Goal: Task Accomplishment & Management: Use online tool/utility

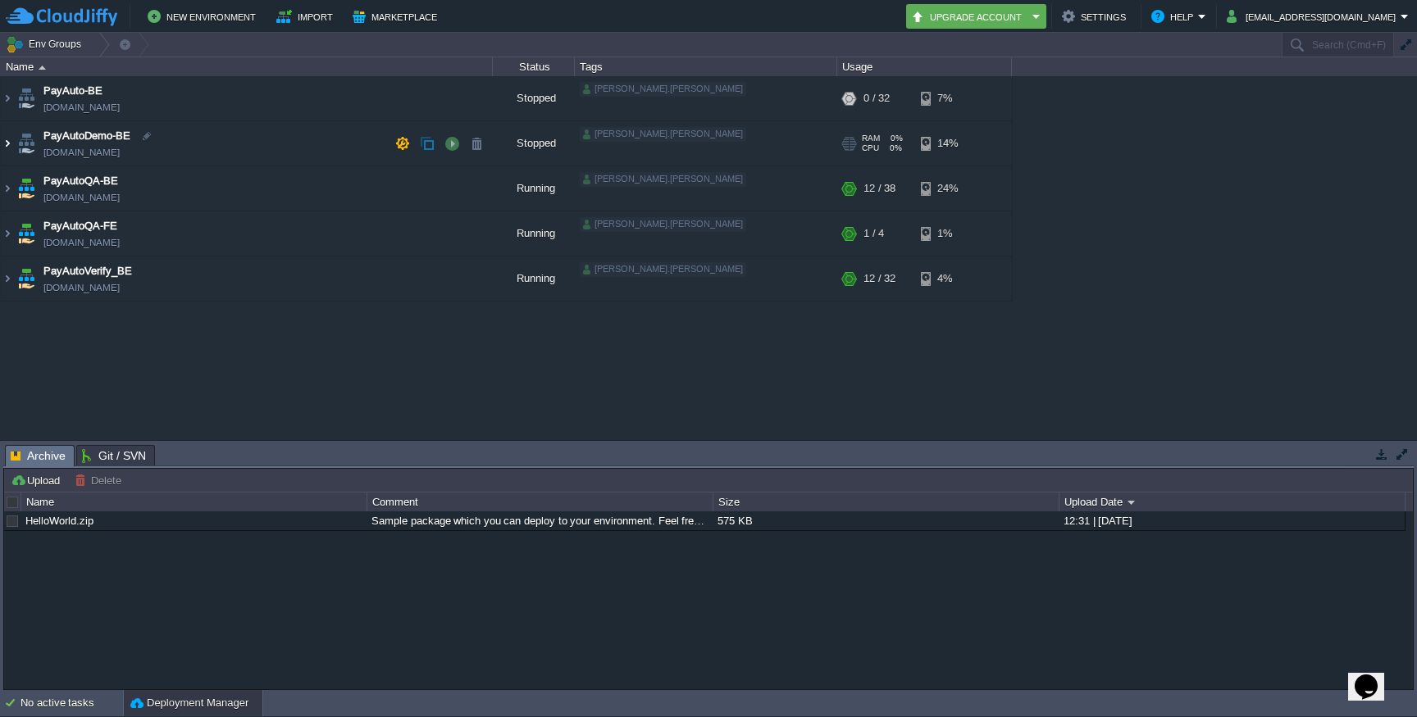
click at [7, 143] on img at bounding box center [7, 143] width 13 height 44
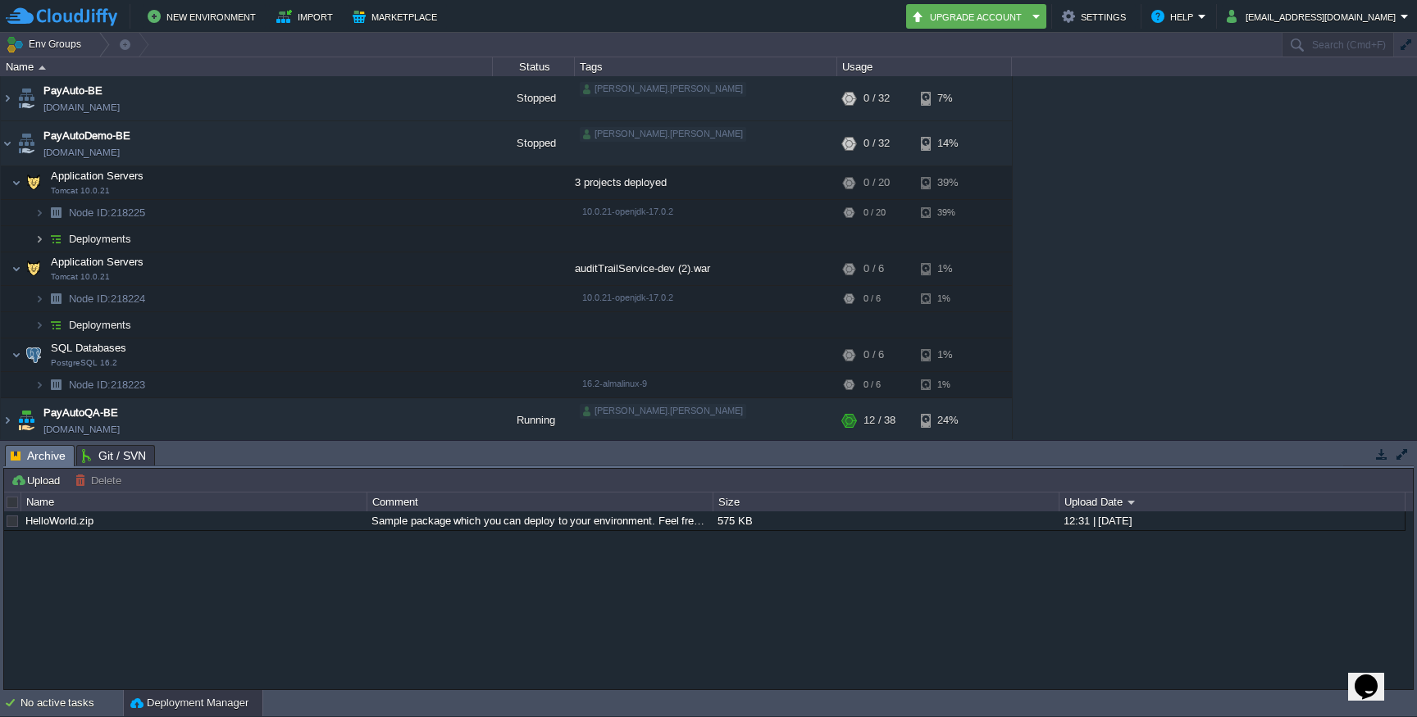
click at [39, 237] on img at bounding box center [39, 238] width 10 height 25
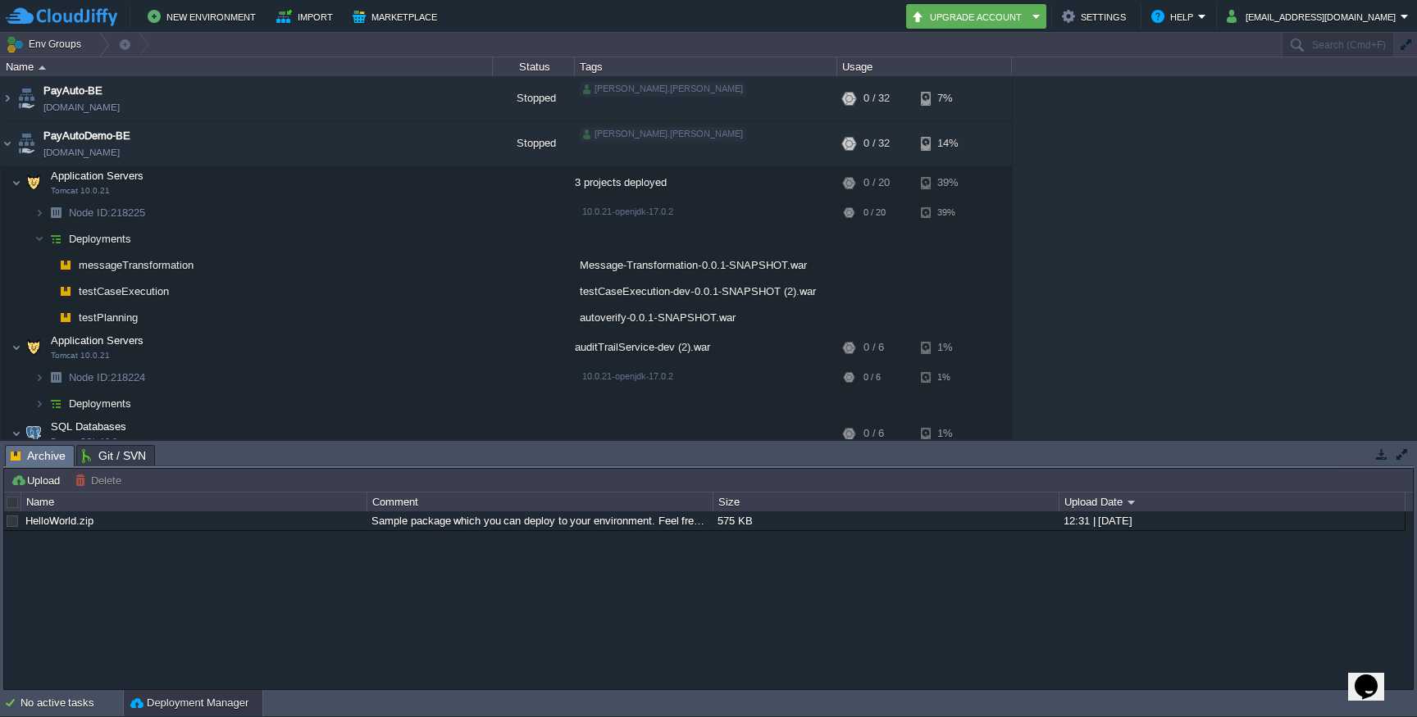
click at [133, 268] on span "messageTransformation" at bounding box center [136, 265] width 119 height 14
click at [559, 286] on td at bounding box center [534, 292] width 82 height 26
click at [485, 264] on td "messageTransformation" at bounding box center [247, 266] width 492 height 26
click at [622, 264] on div "Message-Transformation-0.0.1-SNAPSHOT.war" at bounding box center [706, 265] width 262 height 25
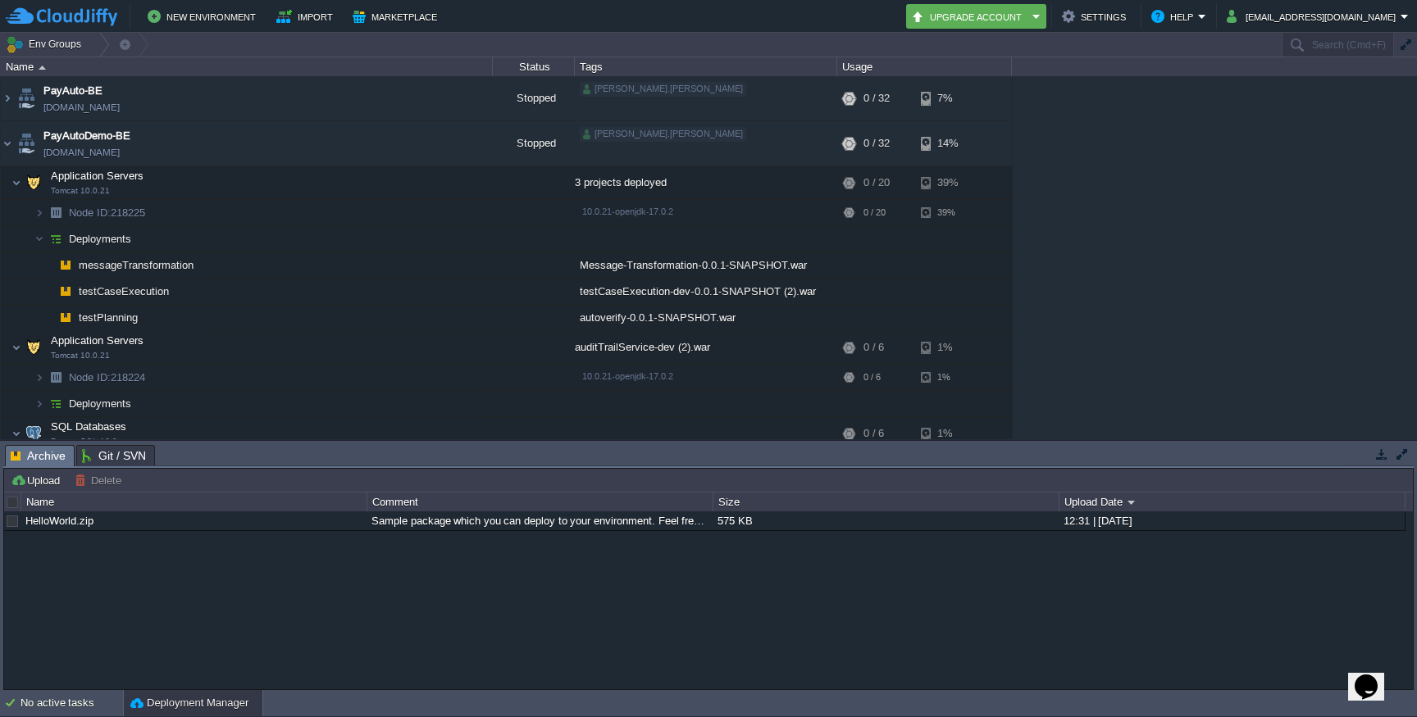
click at [294, 229] on td "Deployments" at bounding box center [247, 239] width 492 height 26
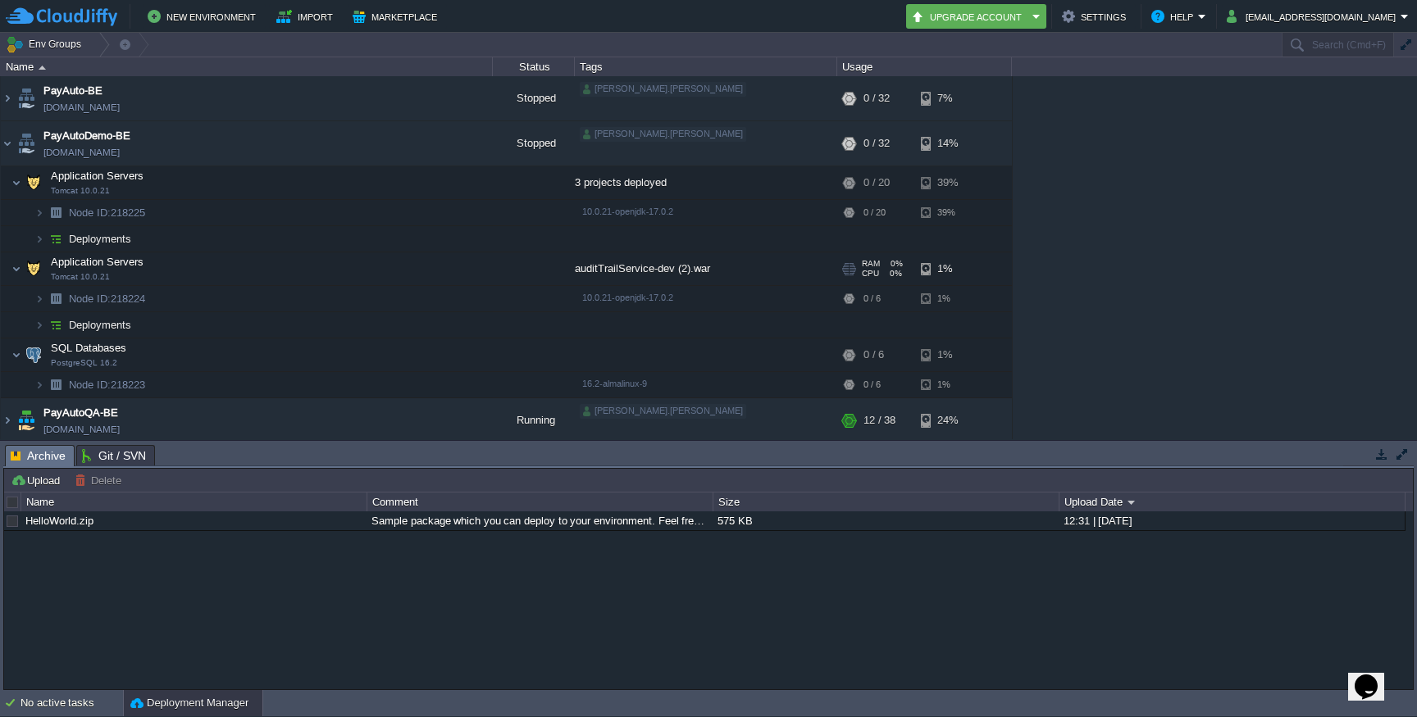
click at [239, 257] on td "Application Servers Tomcat 10.0.21" at bounding box center [247, 270] width 492 height 34
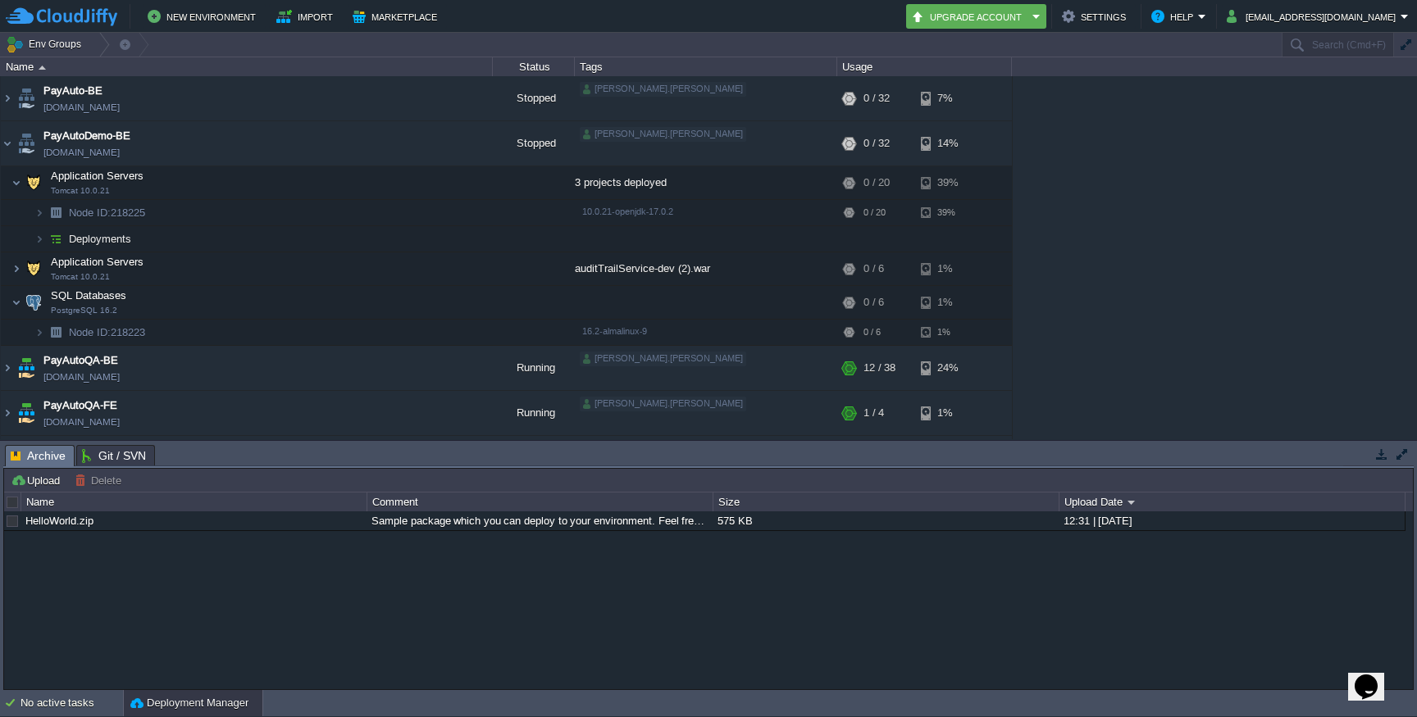
click at [39, 239] on img at bounding box center [39, 238] width 10 height 25
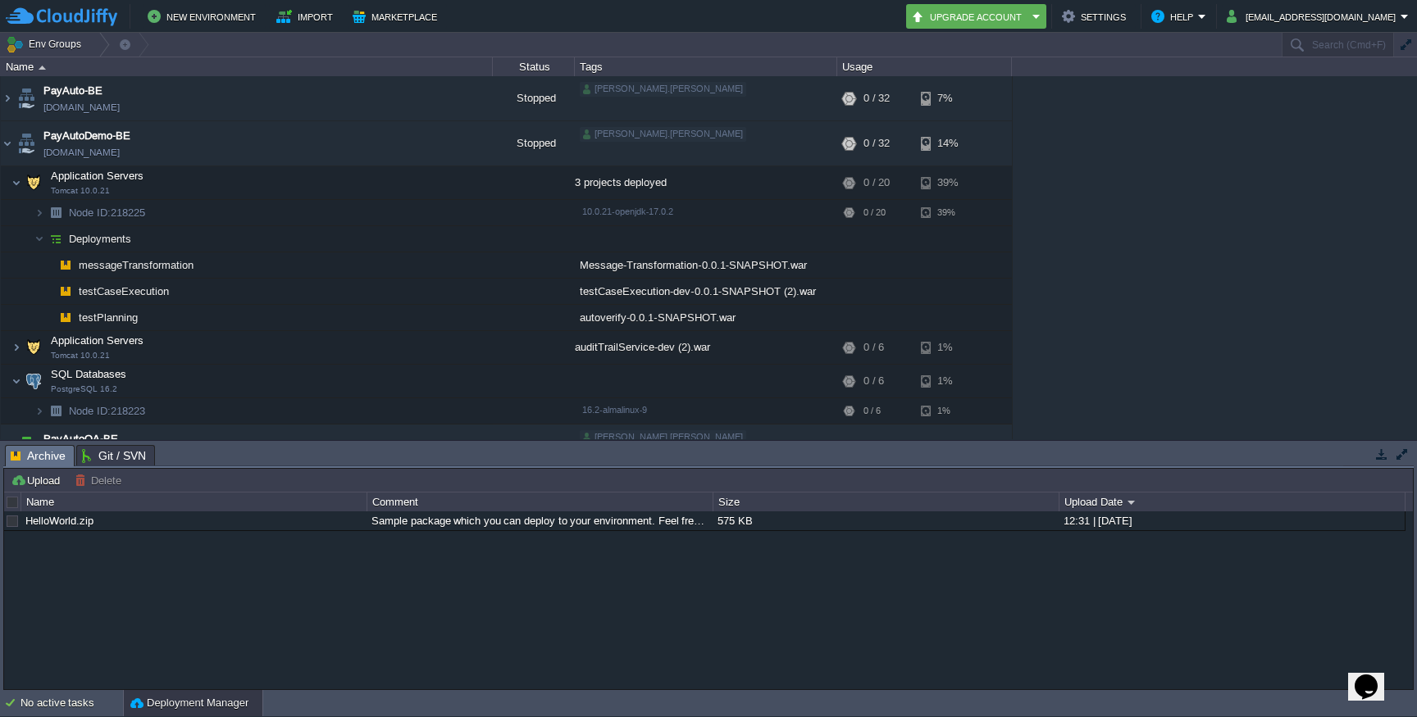
click at [820, 266] on div "Message-Transformation-0.0.1-SNAPSHOT.war" at bounding box center [706, 265] width 262 height 25
click at [596, 264] on div "Message-Transformation-0.0.1-SNAPSHOT.war" at bounding box center [706, 265] width 262 height 25
click at [535, 264] on td at bounding box center [534, 266] width 82 height 26
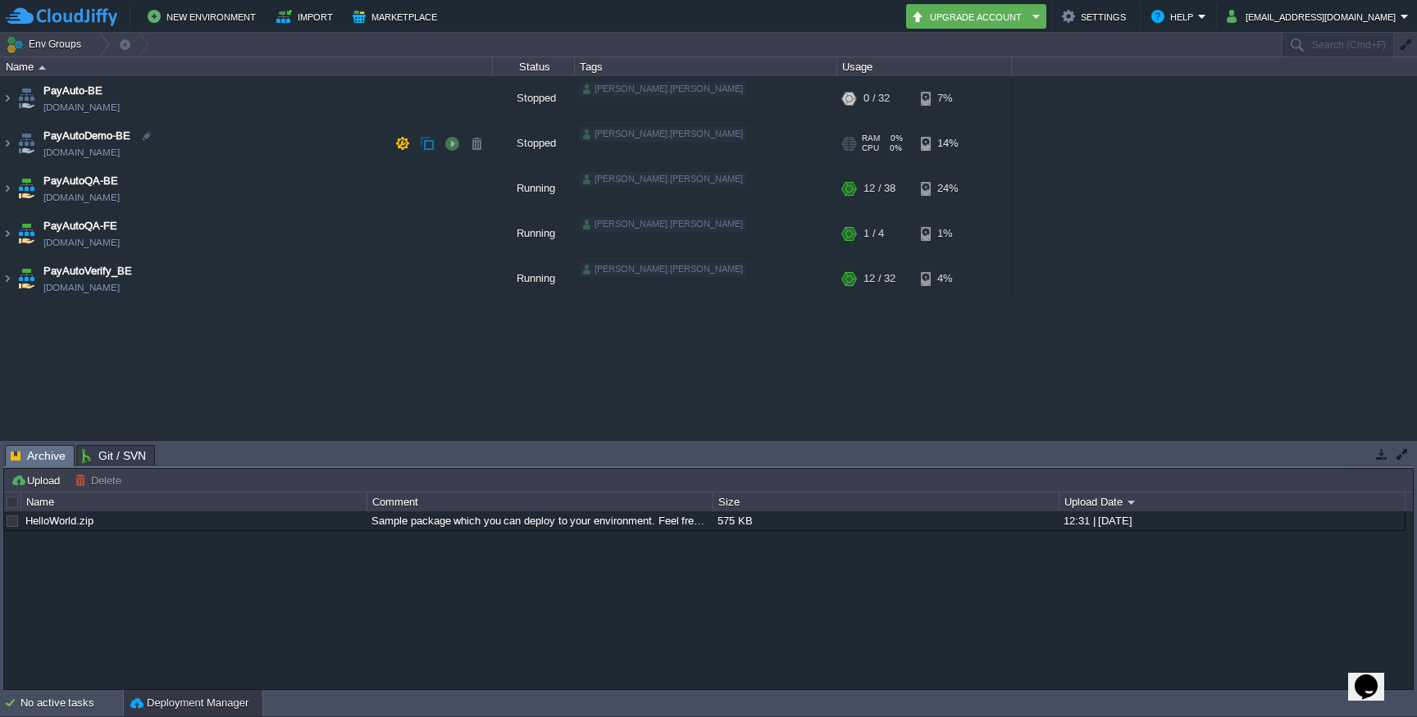
click at [449, 147] on button "button" at bounding box center [451, 143] width 15 height 15
click at [7, 151] on img at bounding box center [7, 143] width 13 height 44
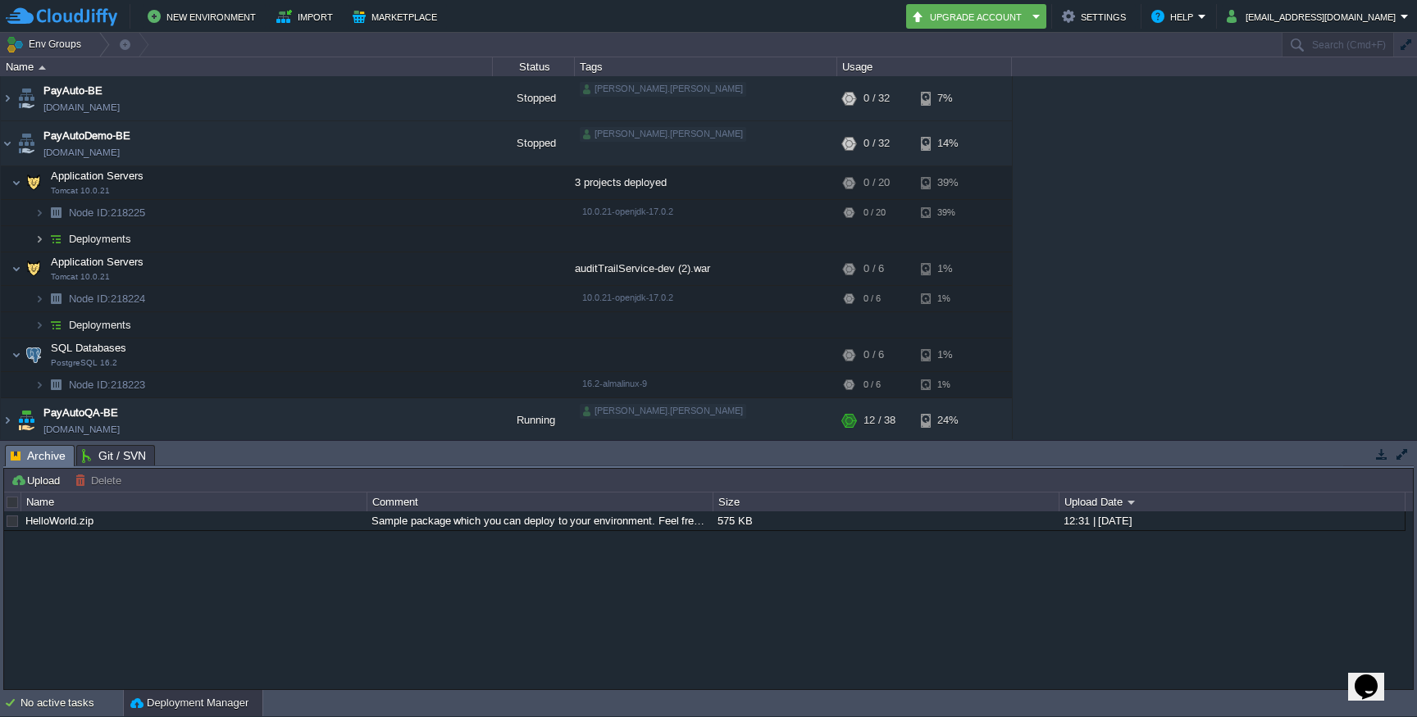
click at [39, 236] on img at bounding box center [39, 238] width 10 height 25
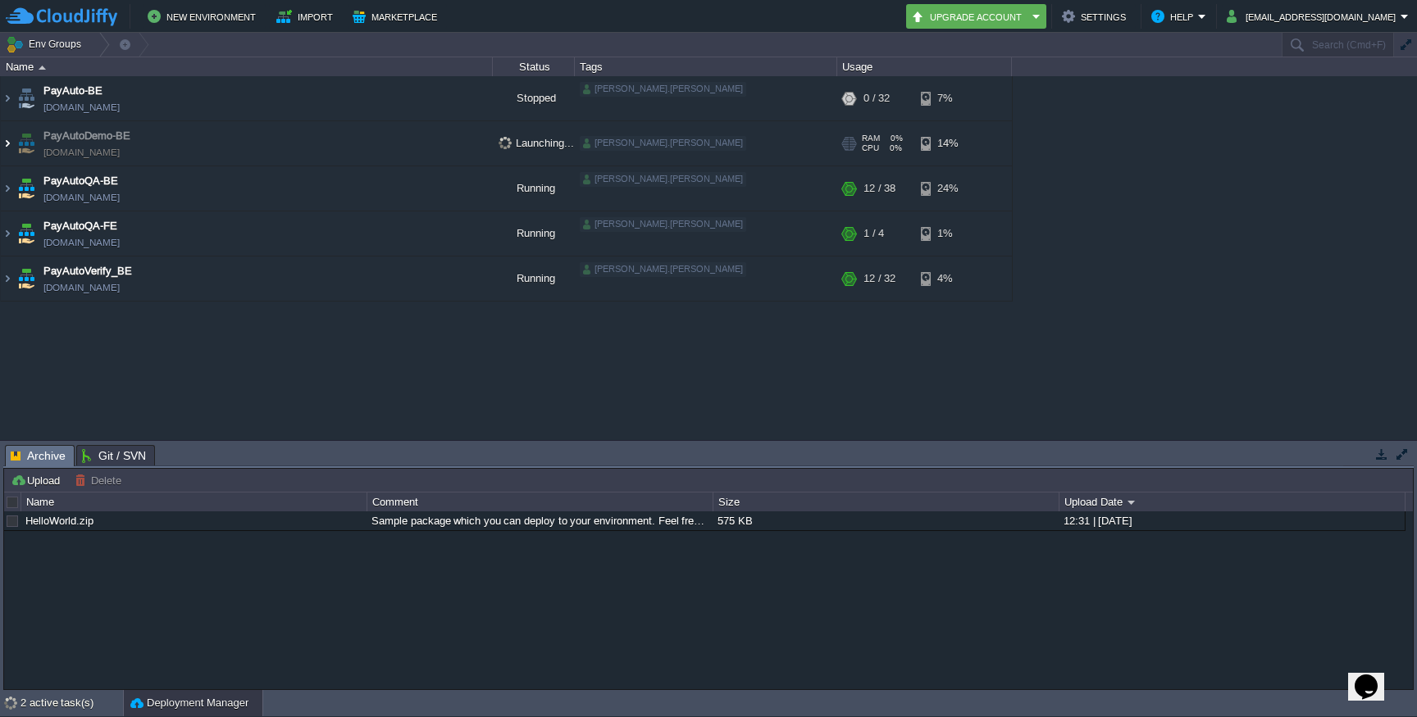
click at [11, 142] on img at bounding box center [7, 143] width 13 height 44
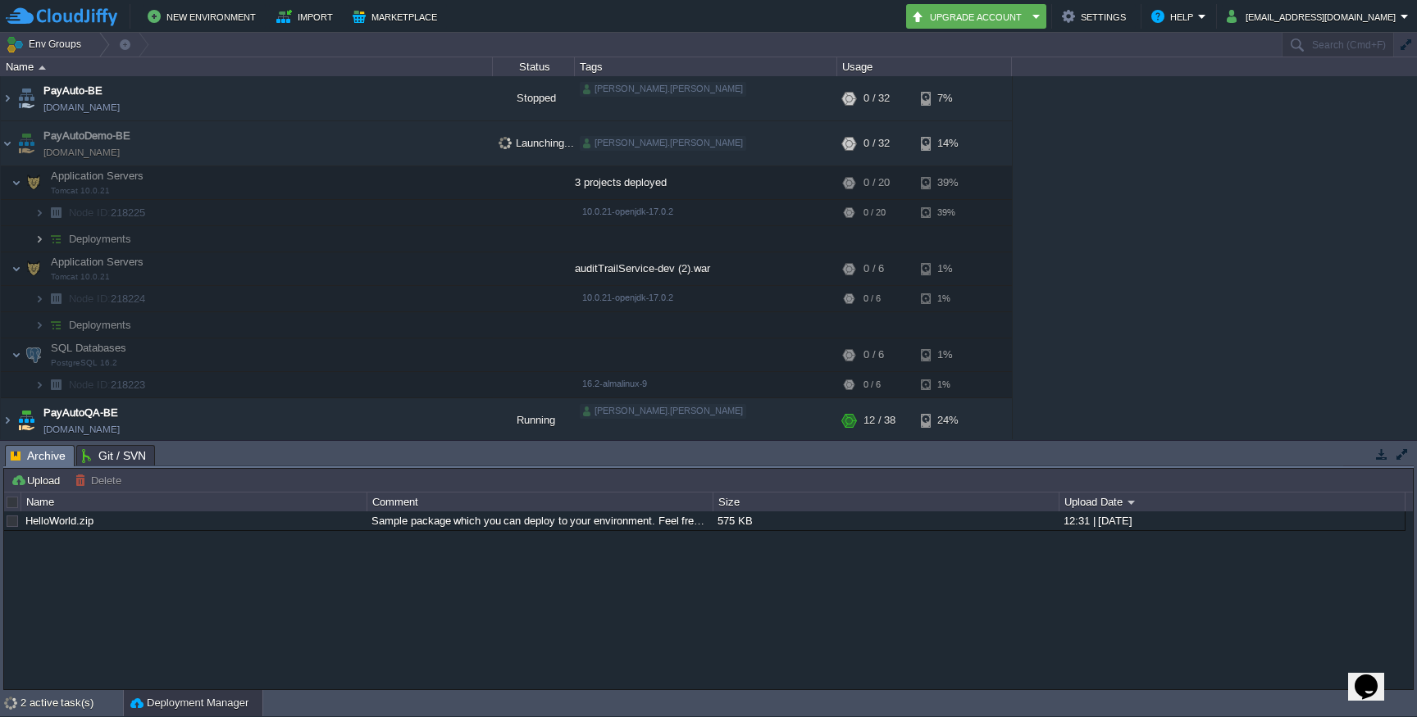
click at [36, 242] on img at bounding box center [39, 238] width 10 height 25
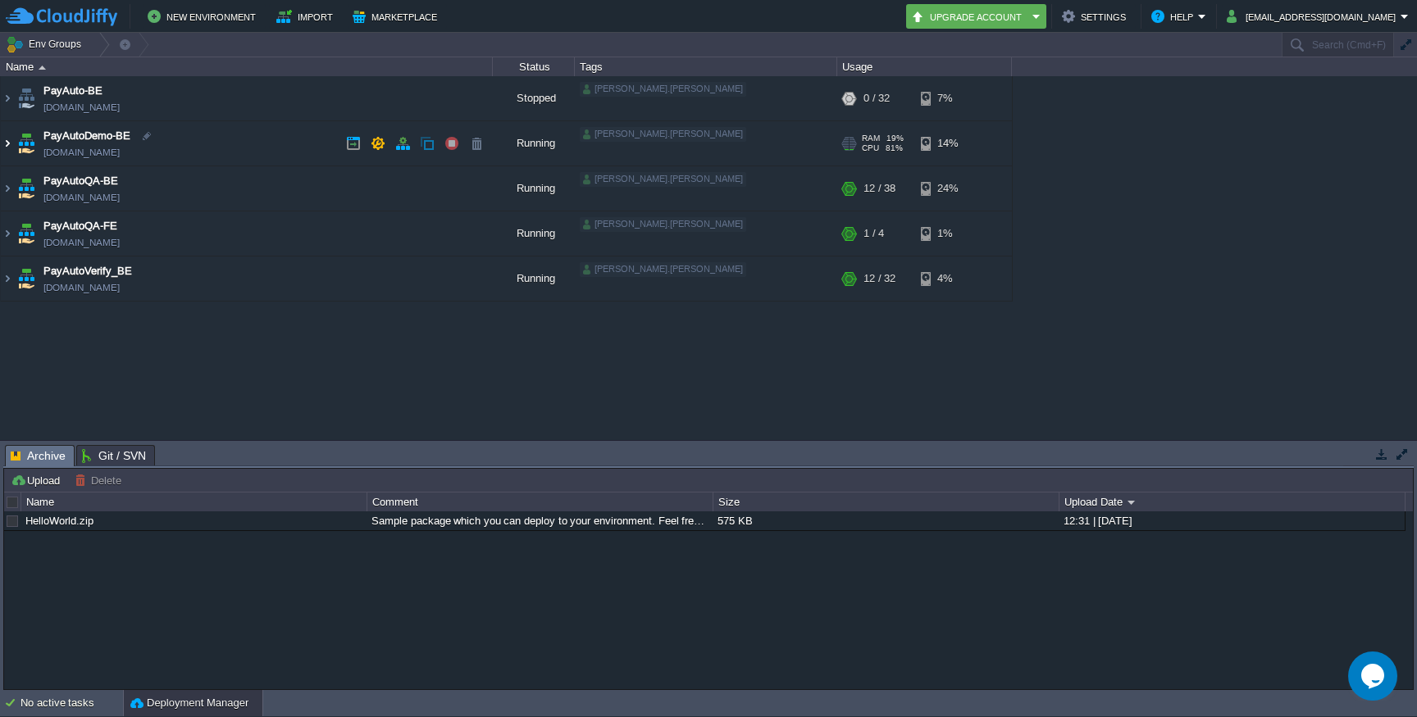
click at [7, 143] on img at bounding box center [7, 143] width 13 height 44
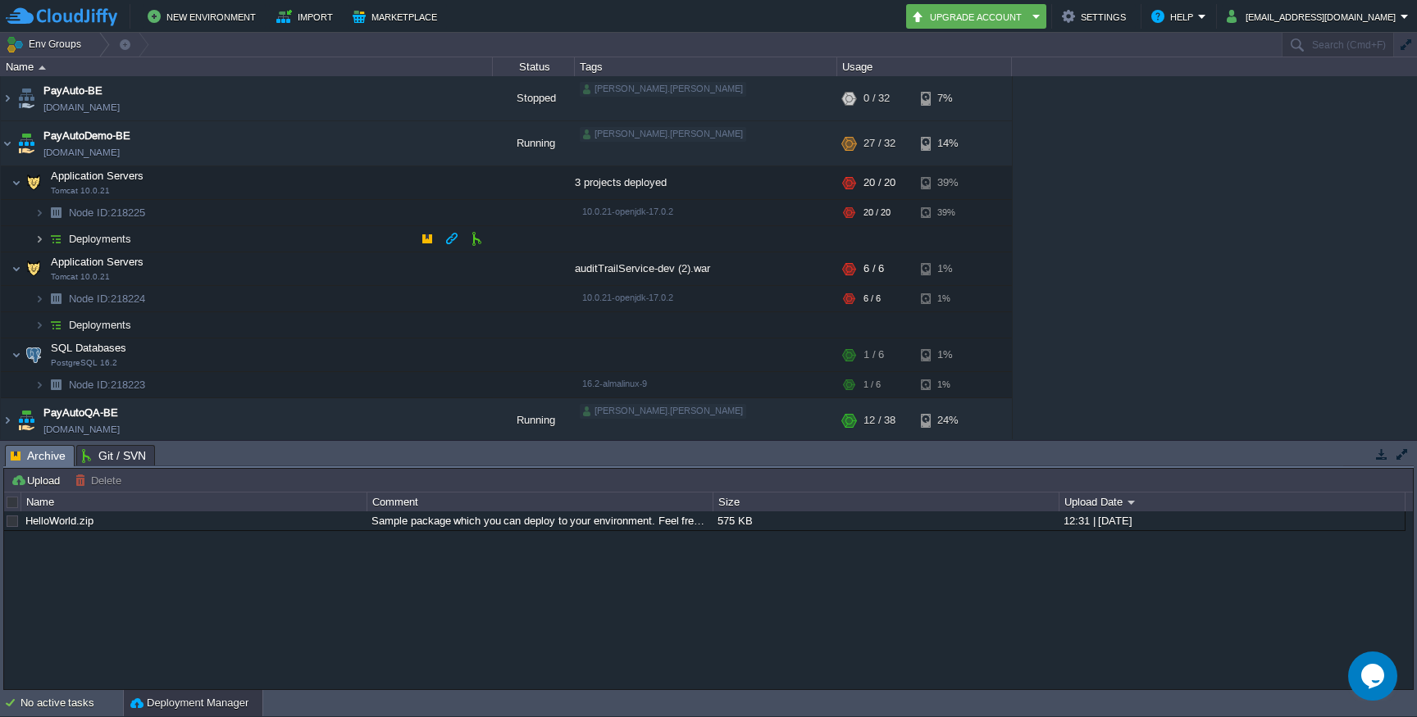
click at [39, 233] on img at bounding box center [39, 238] width 10 height 25
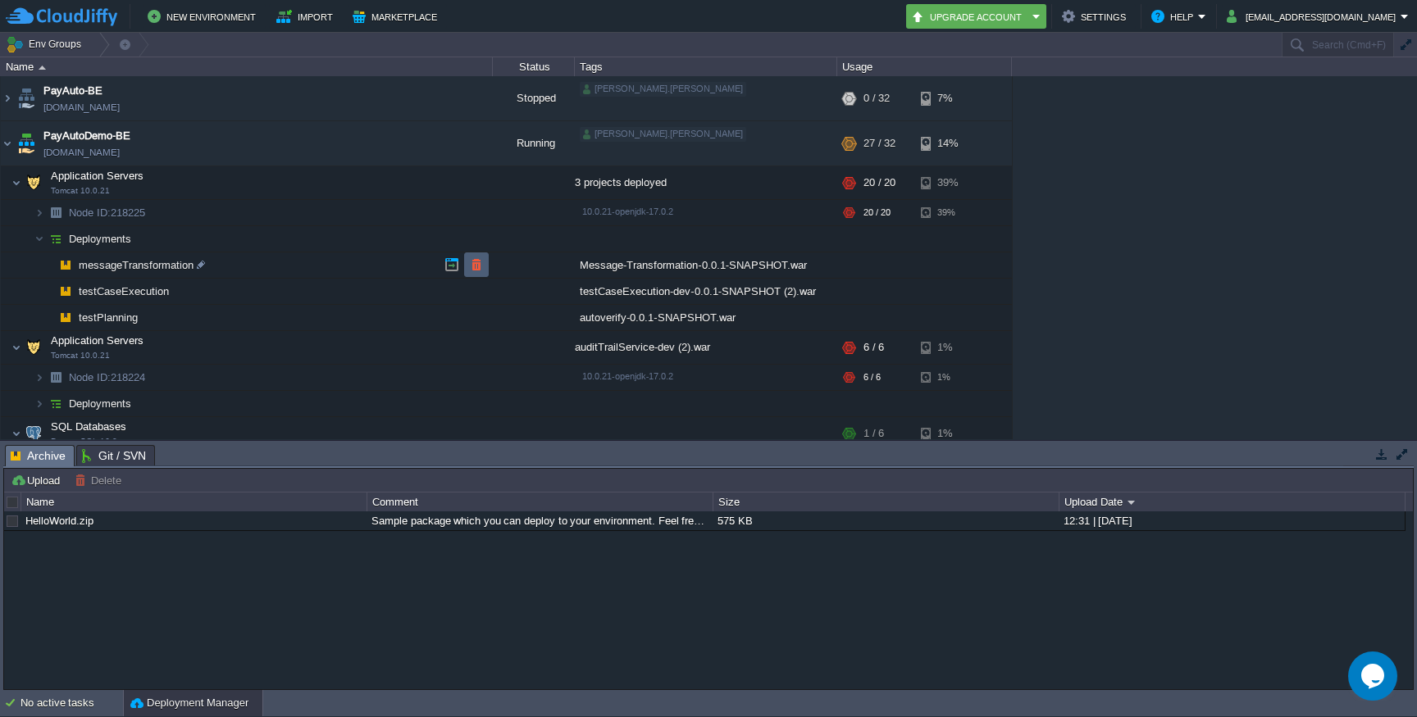
click at [475, 265] on button "button" at bounding box center [476, 264] width 15 height 15
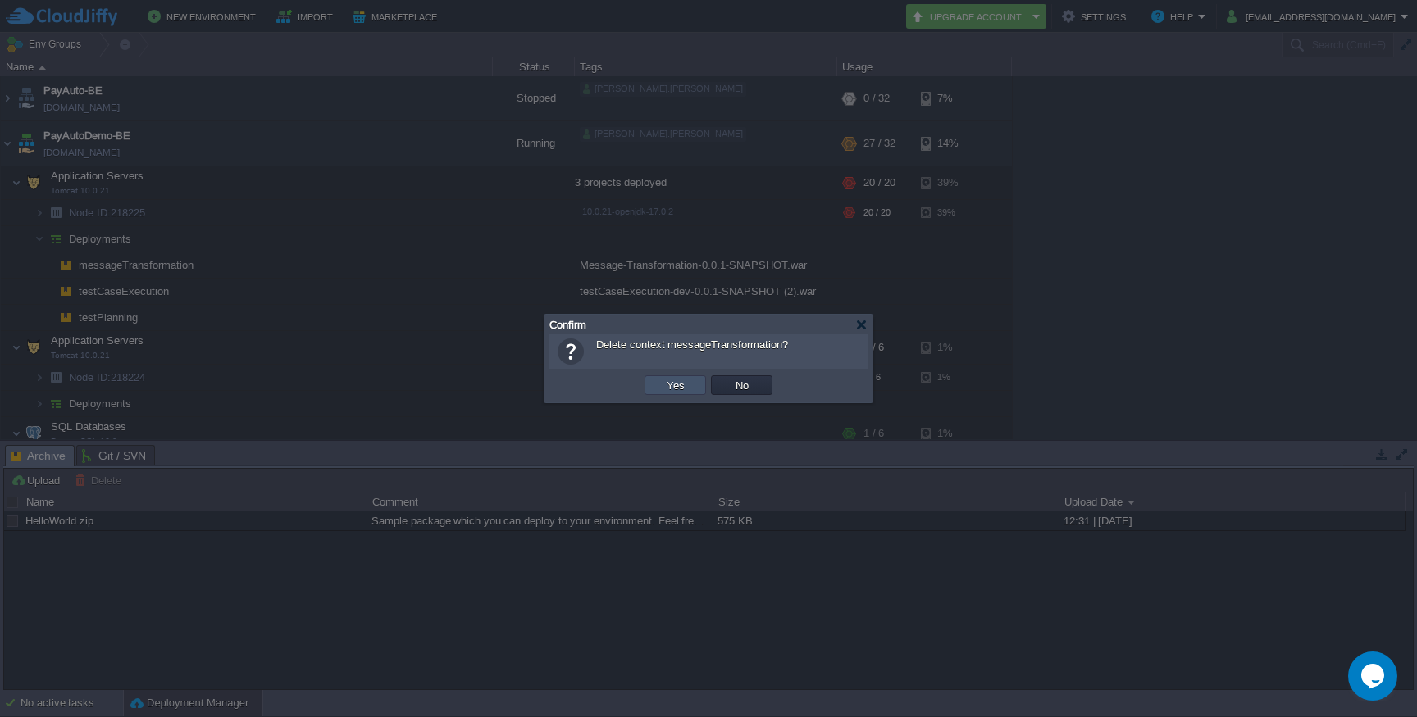
click at [669, 386] on button "Yes" at bounding box center [676, 385] width 28 height 15
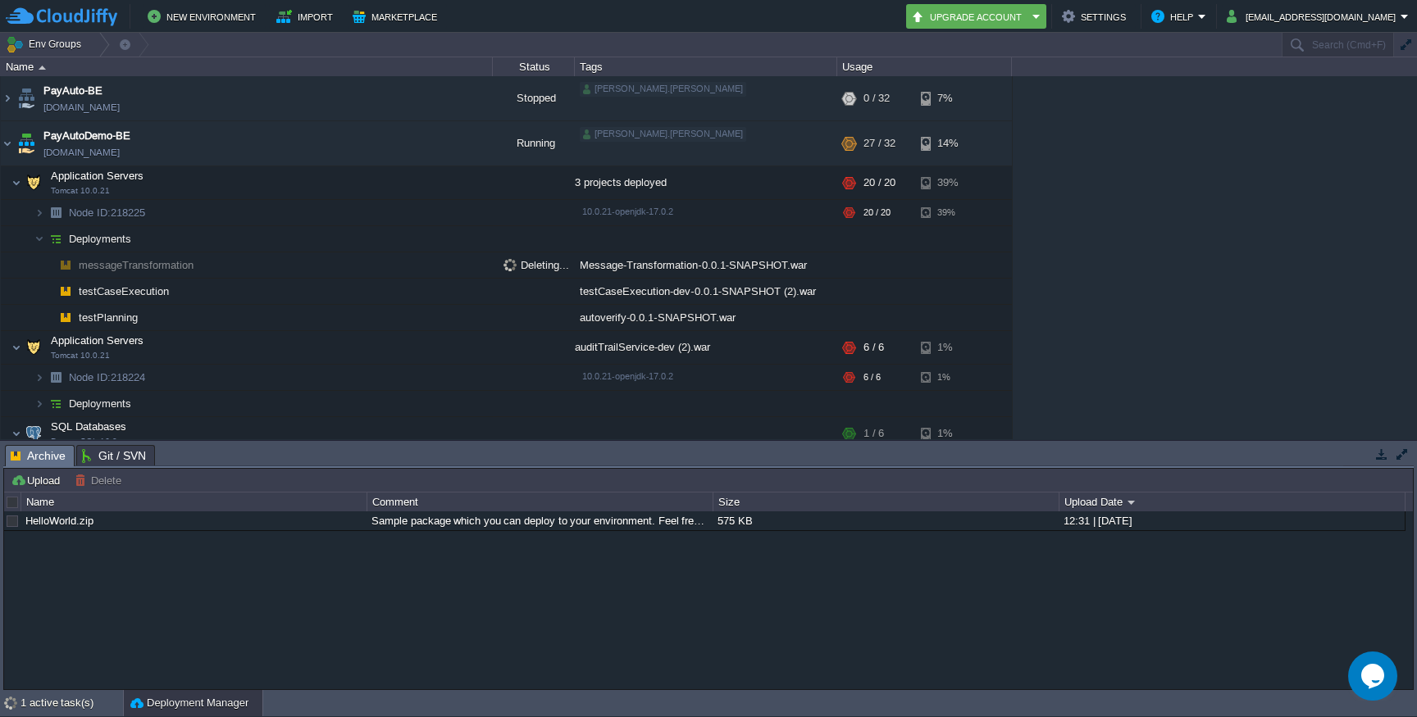
click at [122, 264] on span "messageTransformation" at bounding box center [136, 265] width 119 height 14
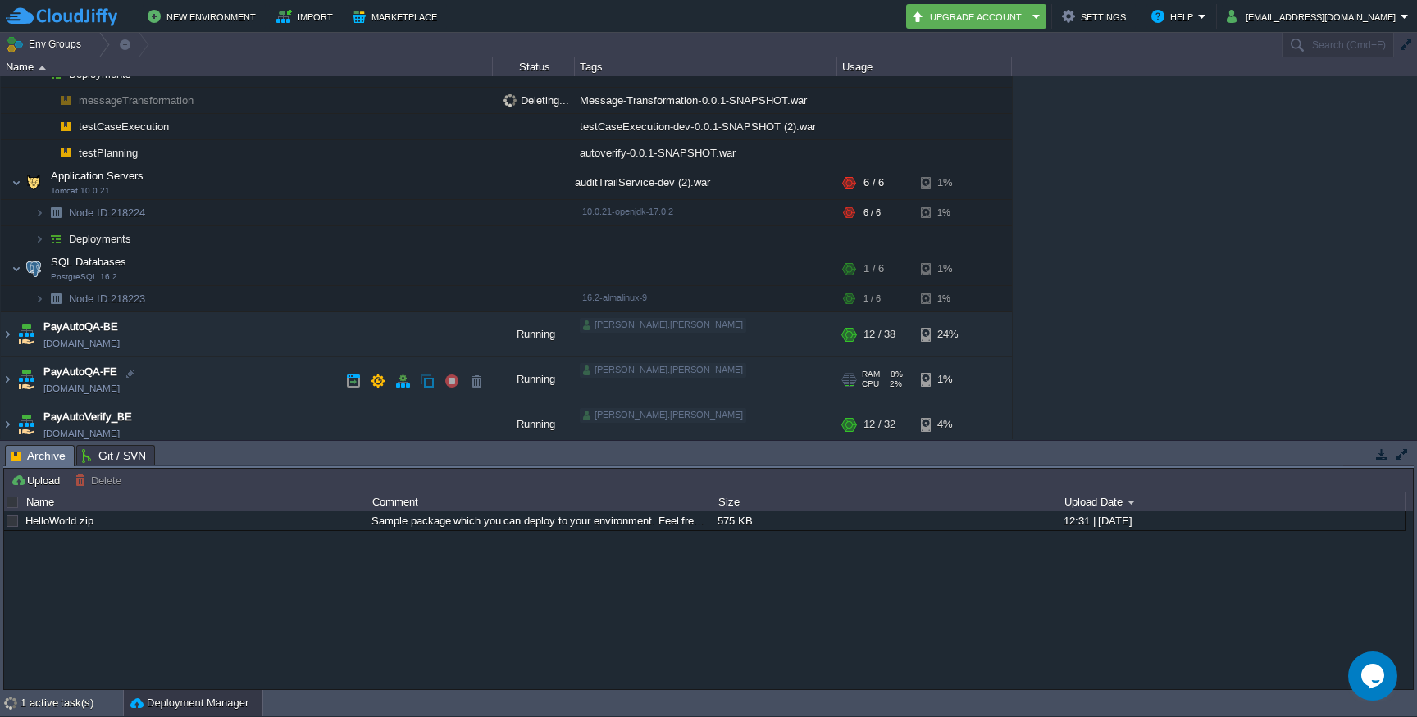
scroll to position [173, 0]
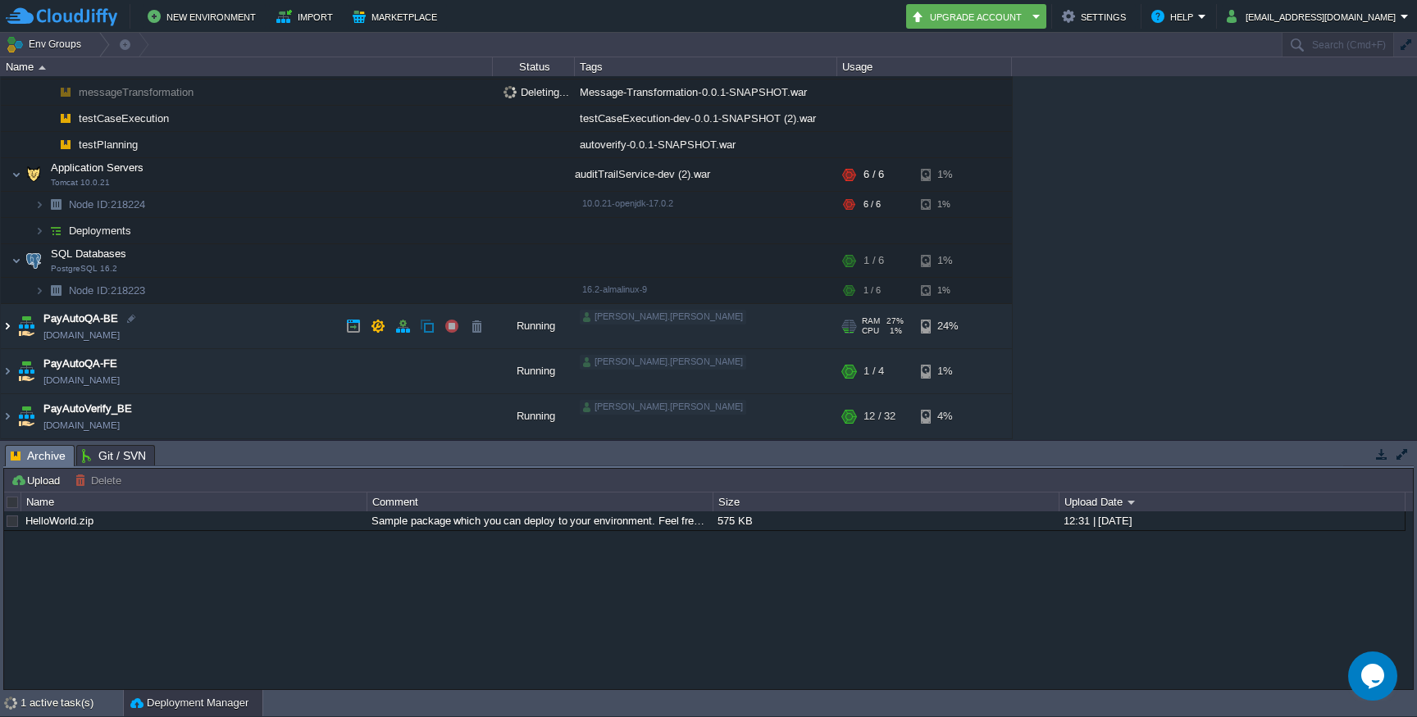
click at [10, 327] on img at bounding box center [7, 326] width 13 height 44
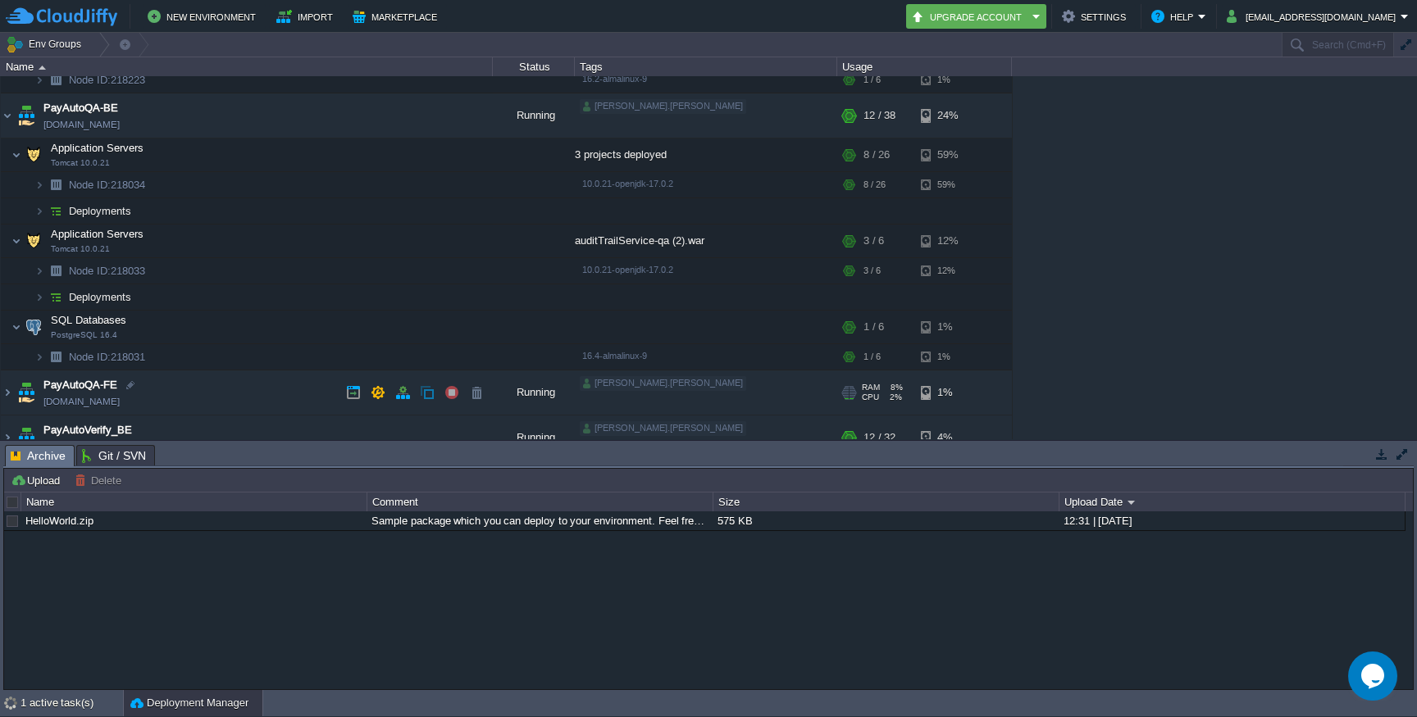
scroll to position [394, 0]
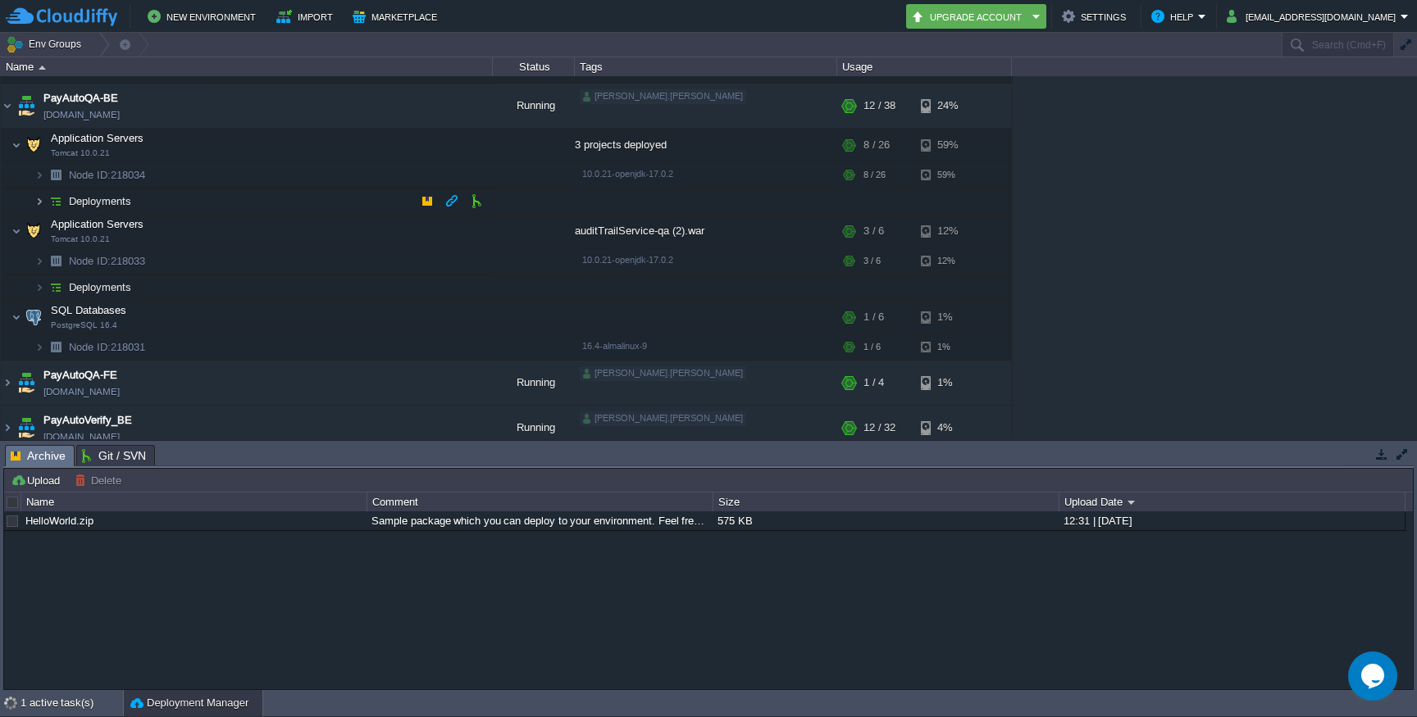
click at [38, 207] on img at bounding box center [39, 201] width 10 height 25
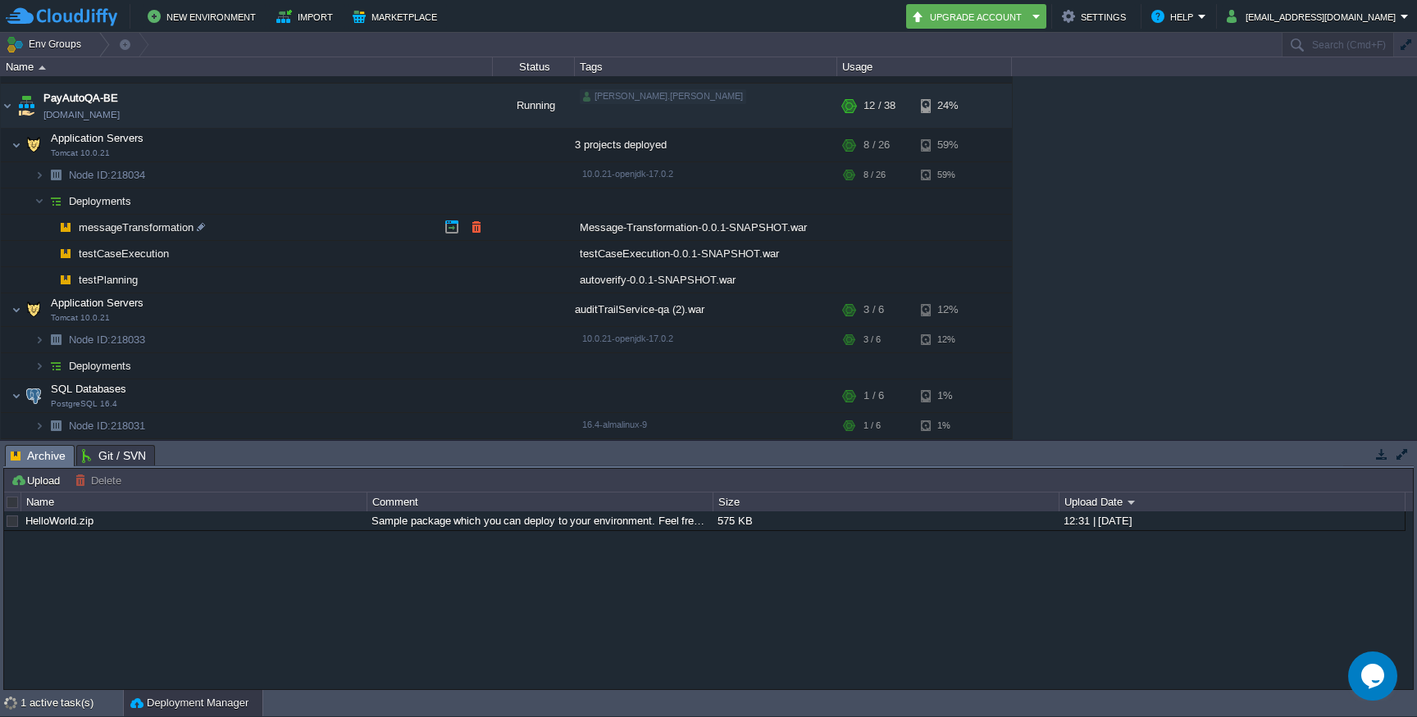
click at [131, 231] on span "messageTransformation" at bounding box center [136, 228] width 119 height 14
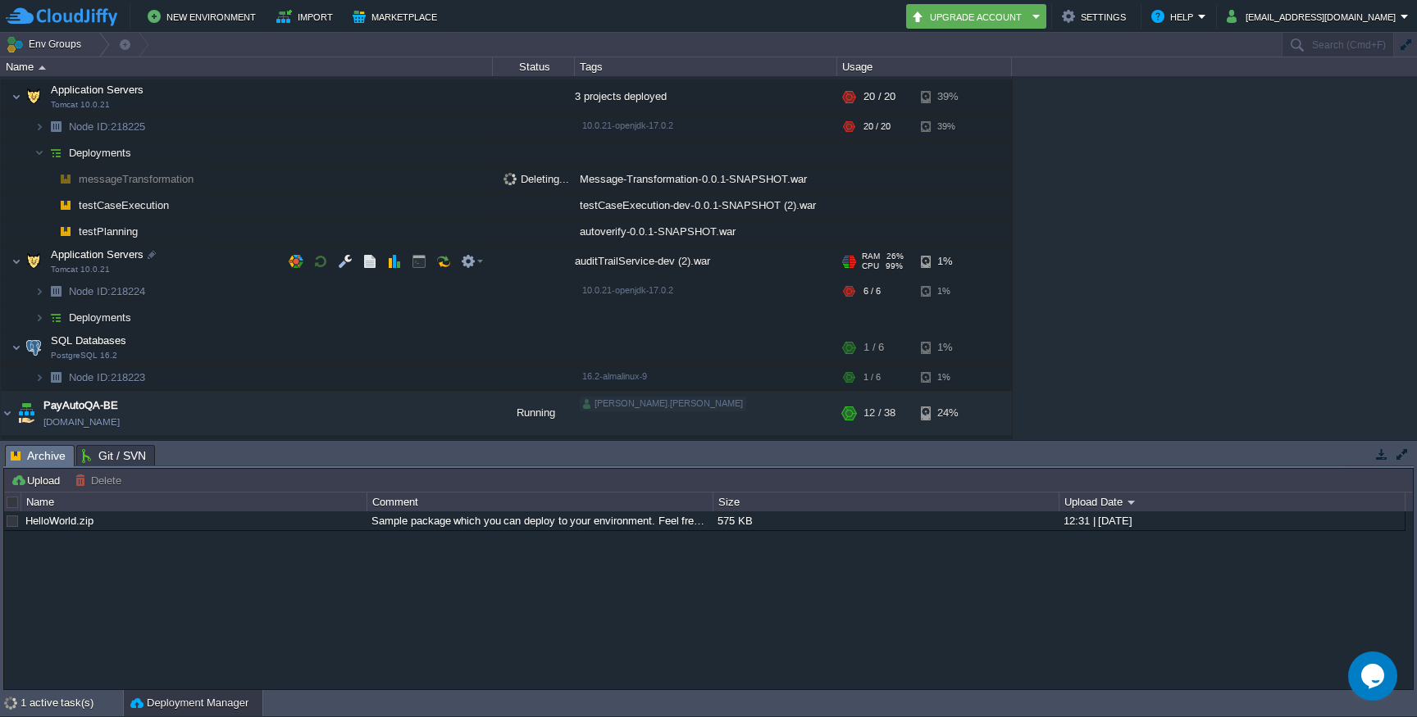
scroll to position [0, 0]
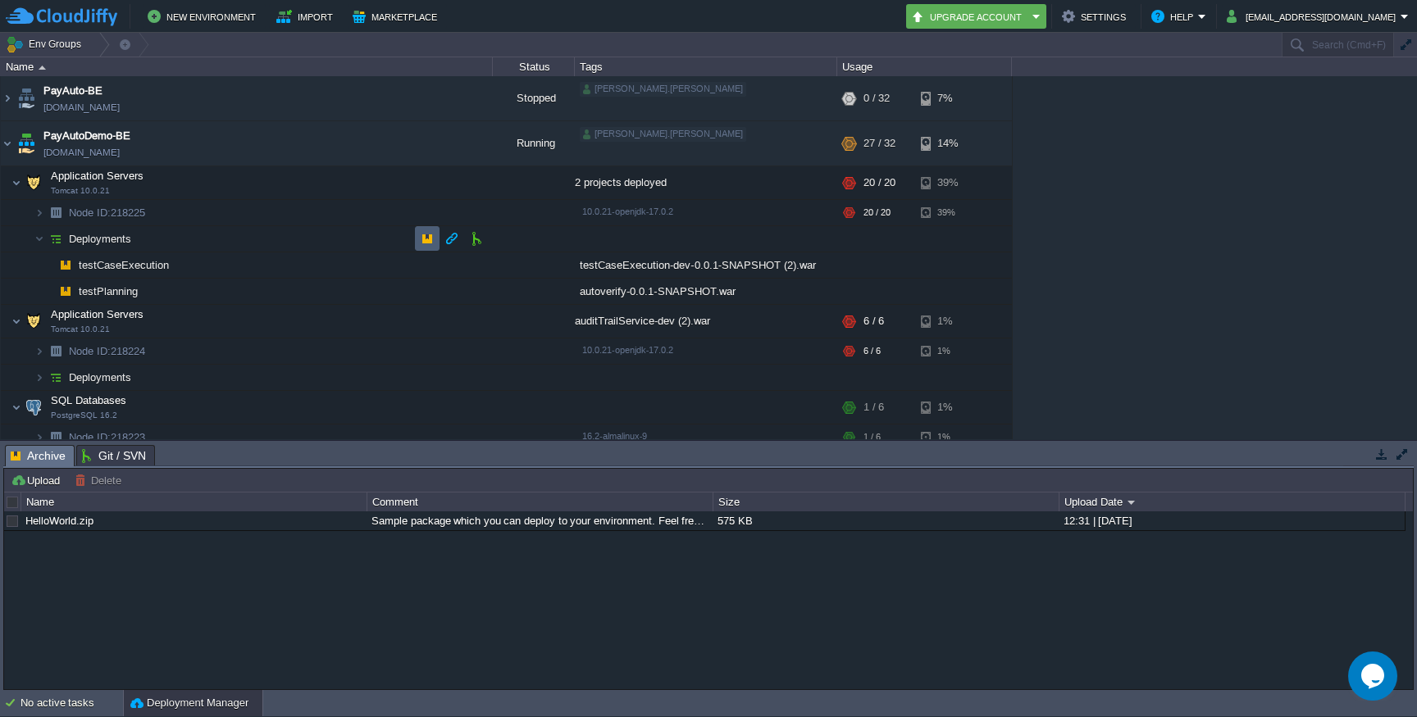
click at [429, 237] on button "button" at bounding box center [427, 238] width 15 height 15
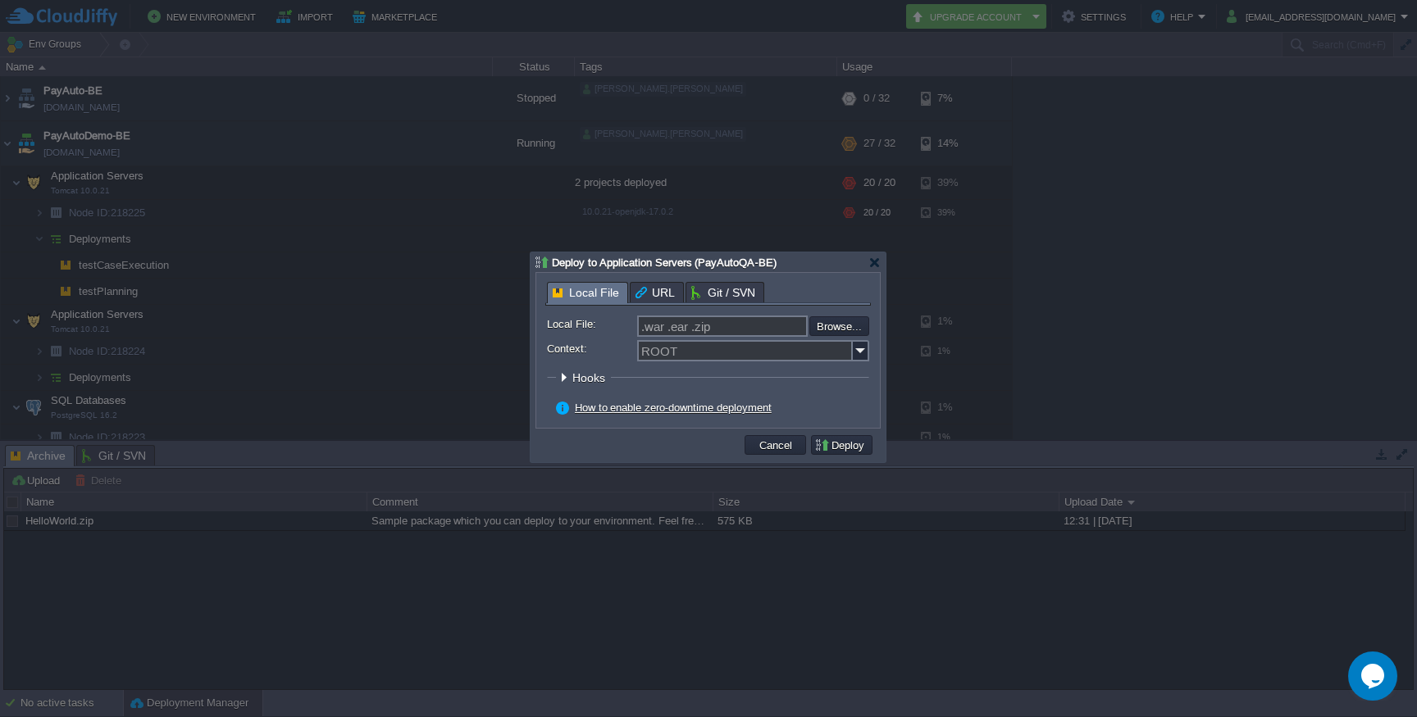
scroll to position [337, 0]
click at [682, 360] on input "Context:" at bounding box center [745, 350] width 216 height 21
paste input "messageTransformation"
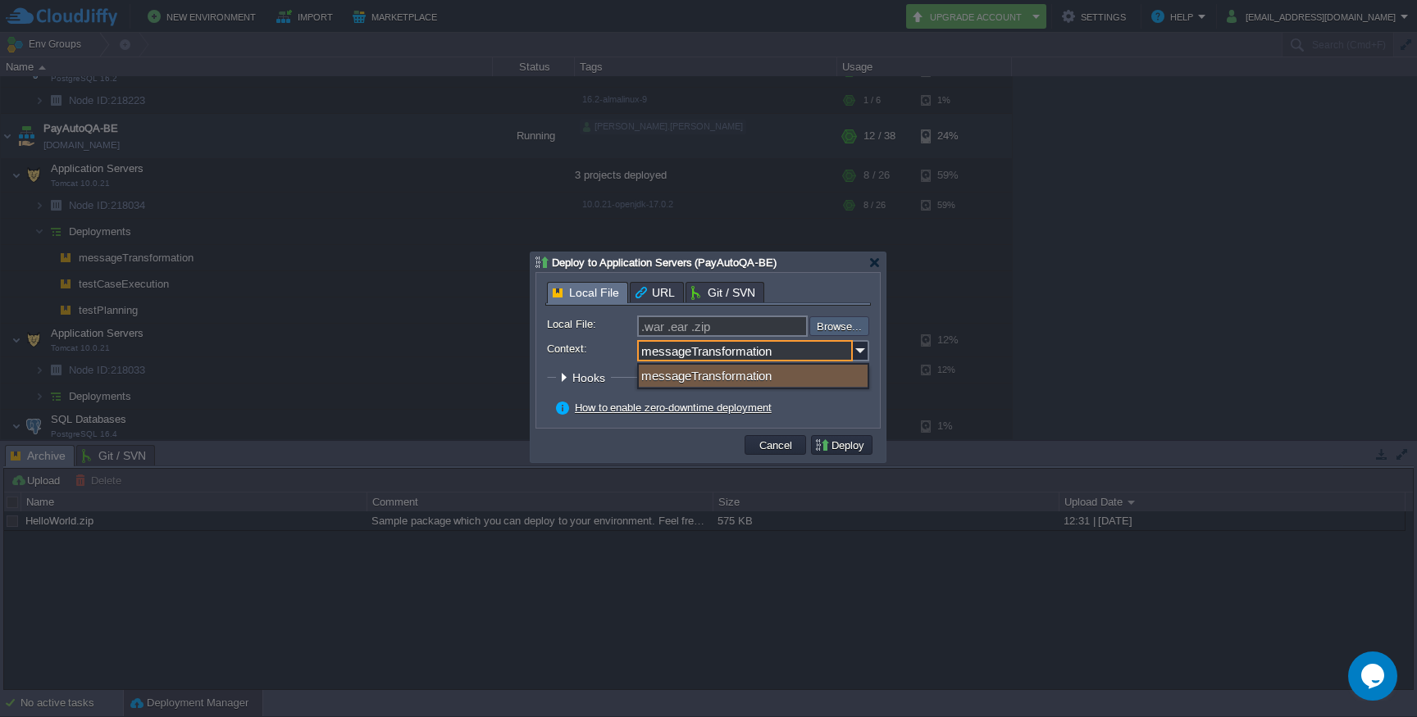
type input "messageTransformation"
click at [845, 333] on input "file" at bounding box center [765, 326] width 207 height 20
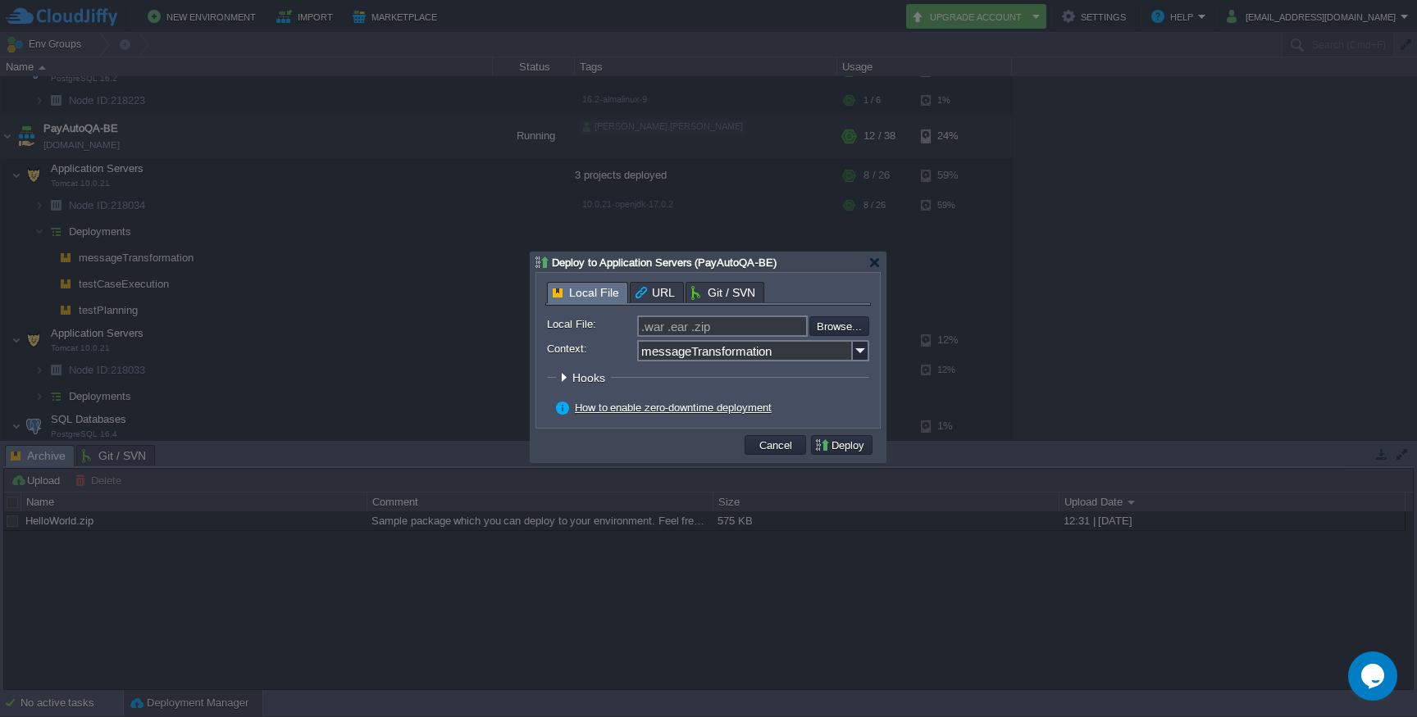
type input "C:\fakepath\Message-Transformation-0.0.1-SNAPSHOT.war"
type input "Message-Transformation-0.0.1-SNAPSHOT.war"
click at [840, 452] on button "Deploy" at bounding box center [841, 445] width 55 height 15
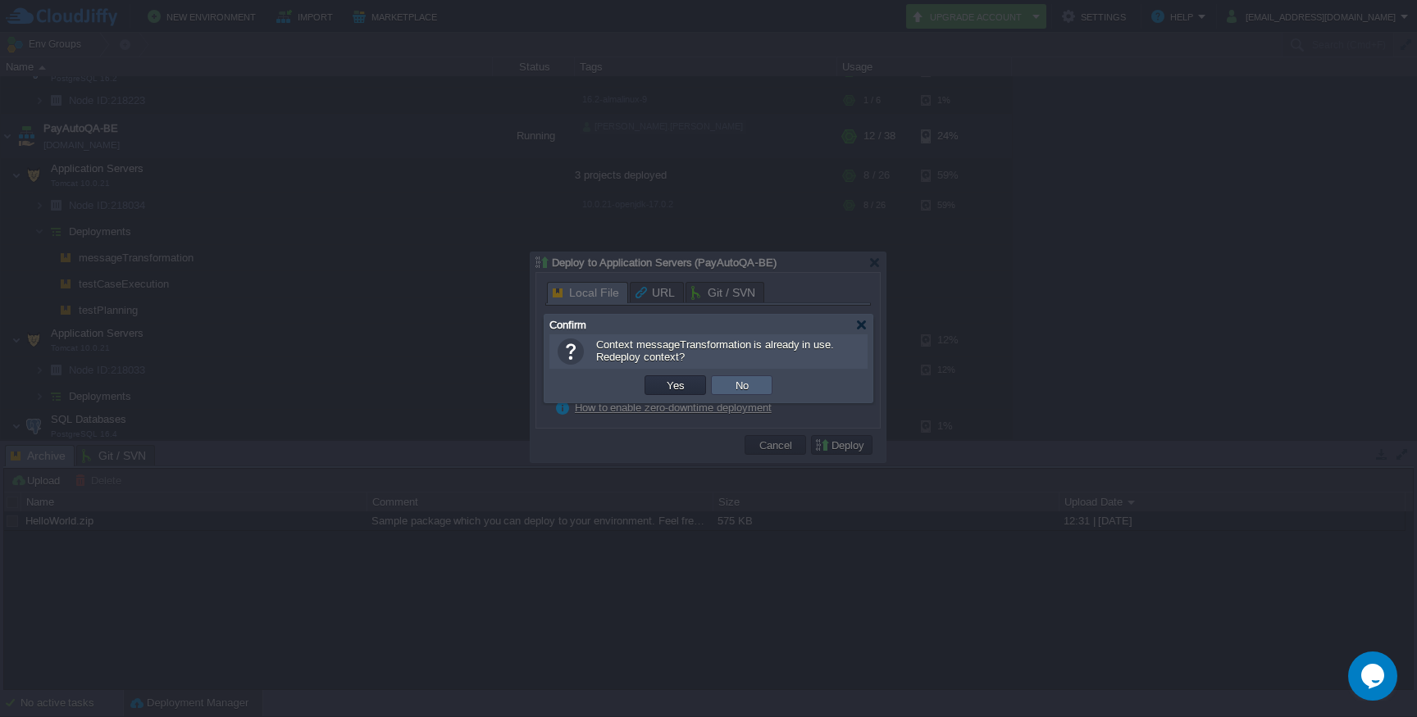
click at [748, 385] on button "No" at bounding box center [742, 385] width 23 height 15
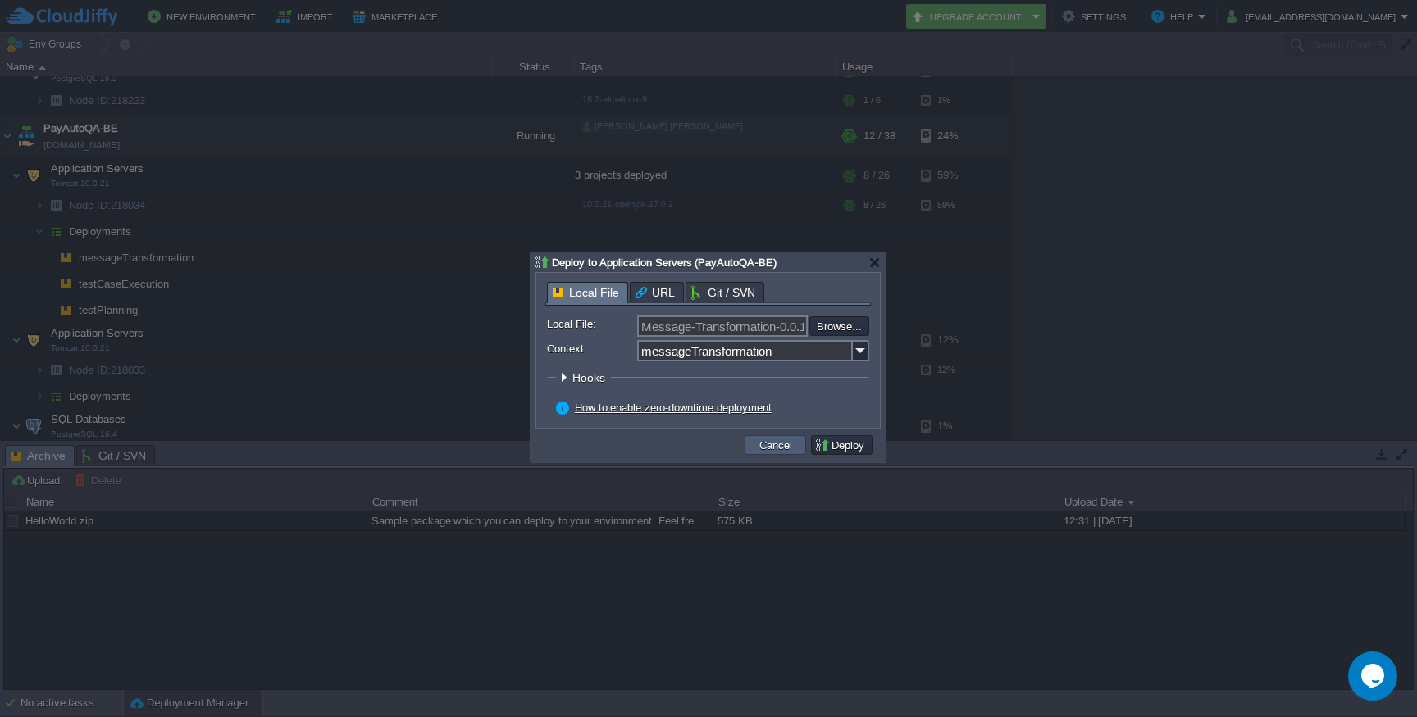
click at [776, 448] on button "Cancel" at bounding box center [775, 445] width 43 height 15
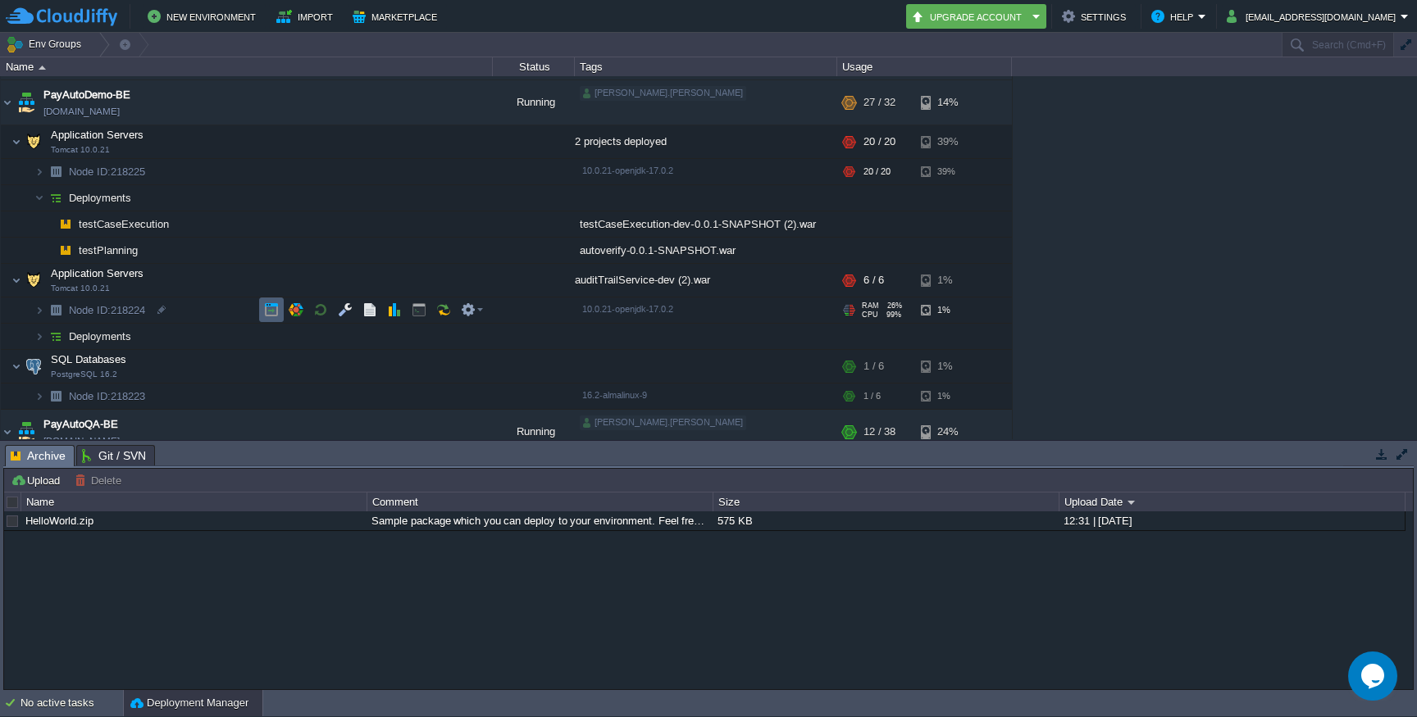
scroll to position [34, 0]
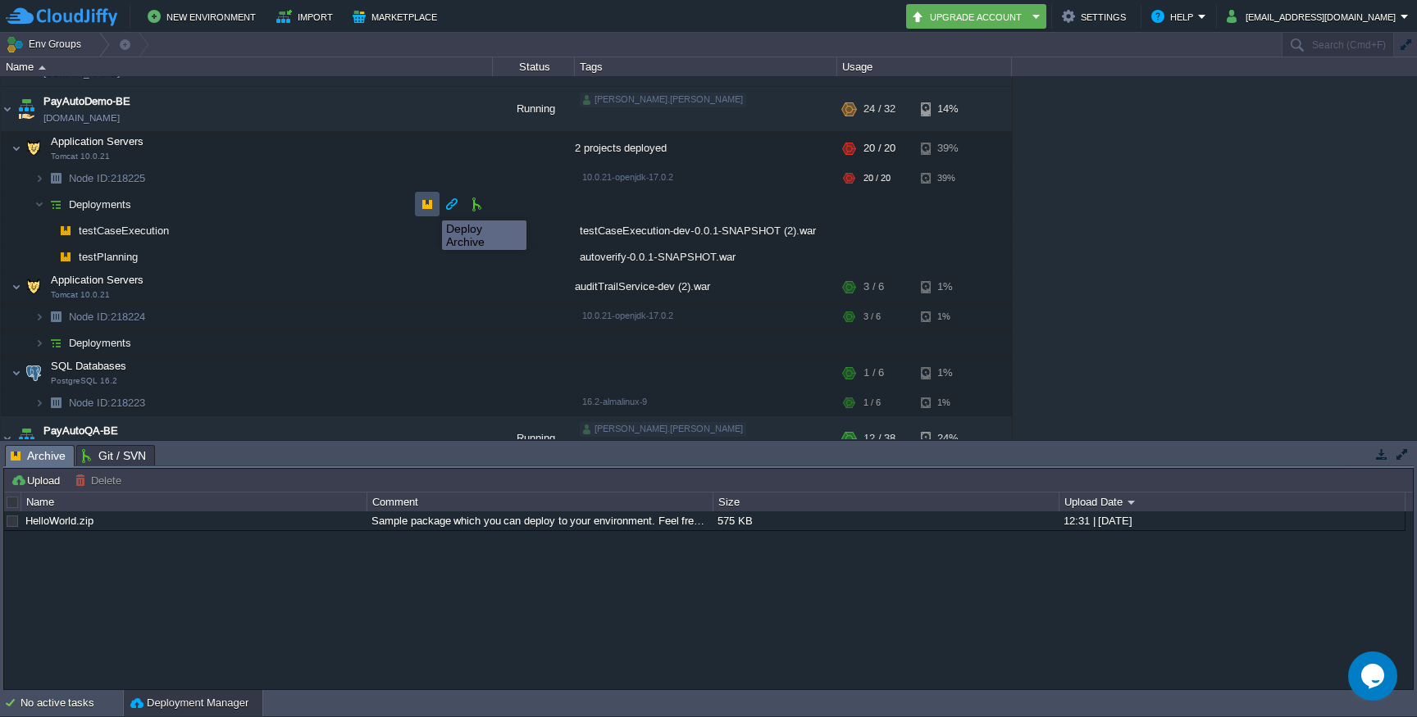
click at [430, 206] on button "button" at bounding box center [427, 204] width 15 height 15
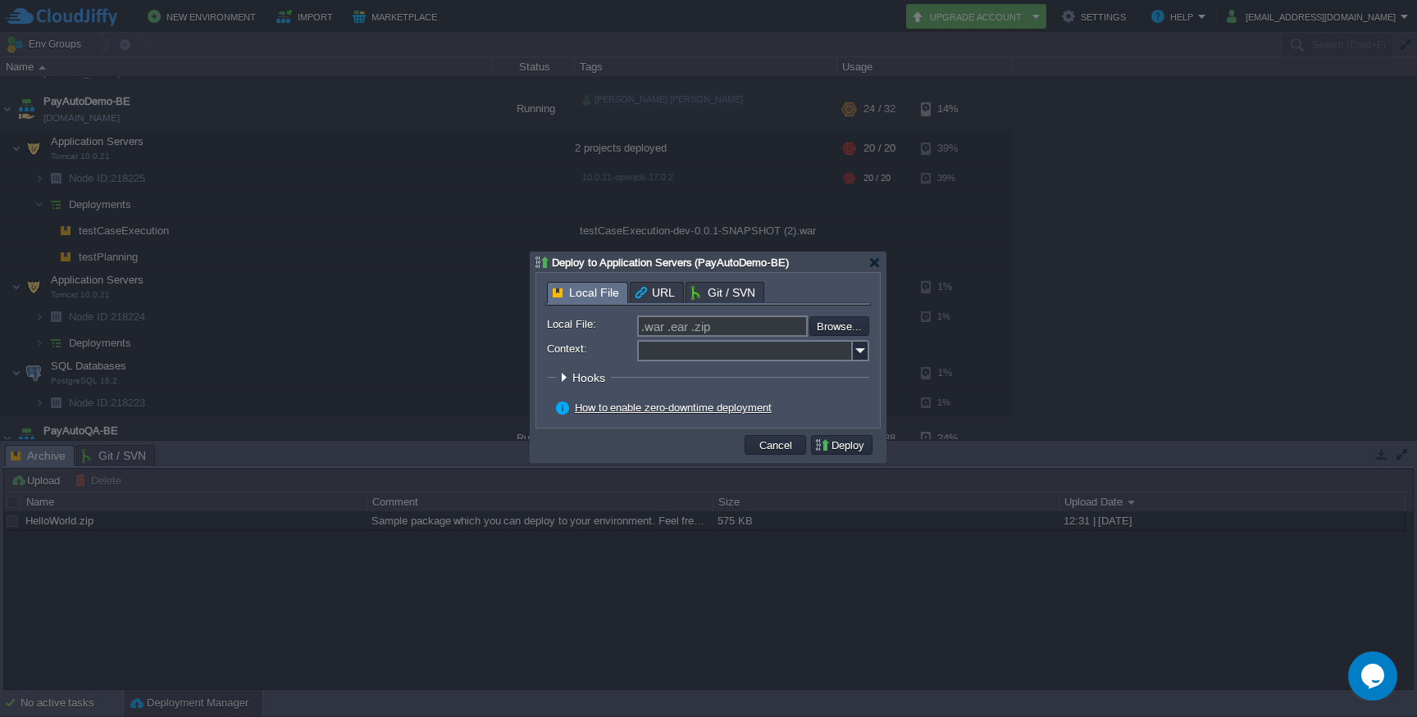
click at [696, 350] on input "Context:" at bounding box center [745, 350] width 216 height 21
paste input "messageTransformation"
type input "messageTransformation"
click at [841, 329] on input "file" at bounding box center [765, 326] width 207 height 20
type input "C:\fakepath\Message-Transformation-0.0.1-SNAPSHOT.war"
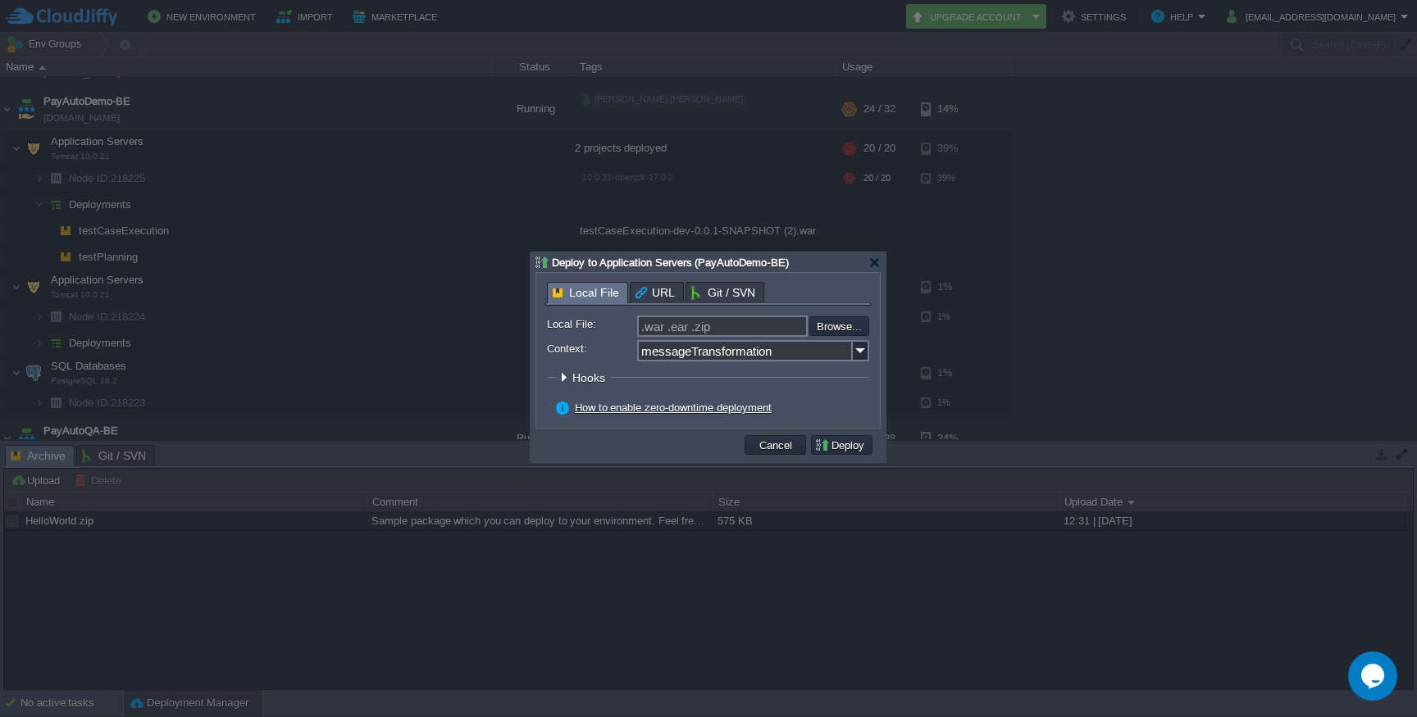
type input "Message-Transformation-0.0.1-SNAPSHOT.war"
click at [845, 443] on button "Deploy" at bounding box center [841, 445] width 55 height 15
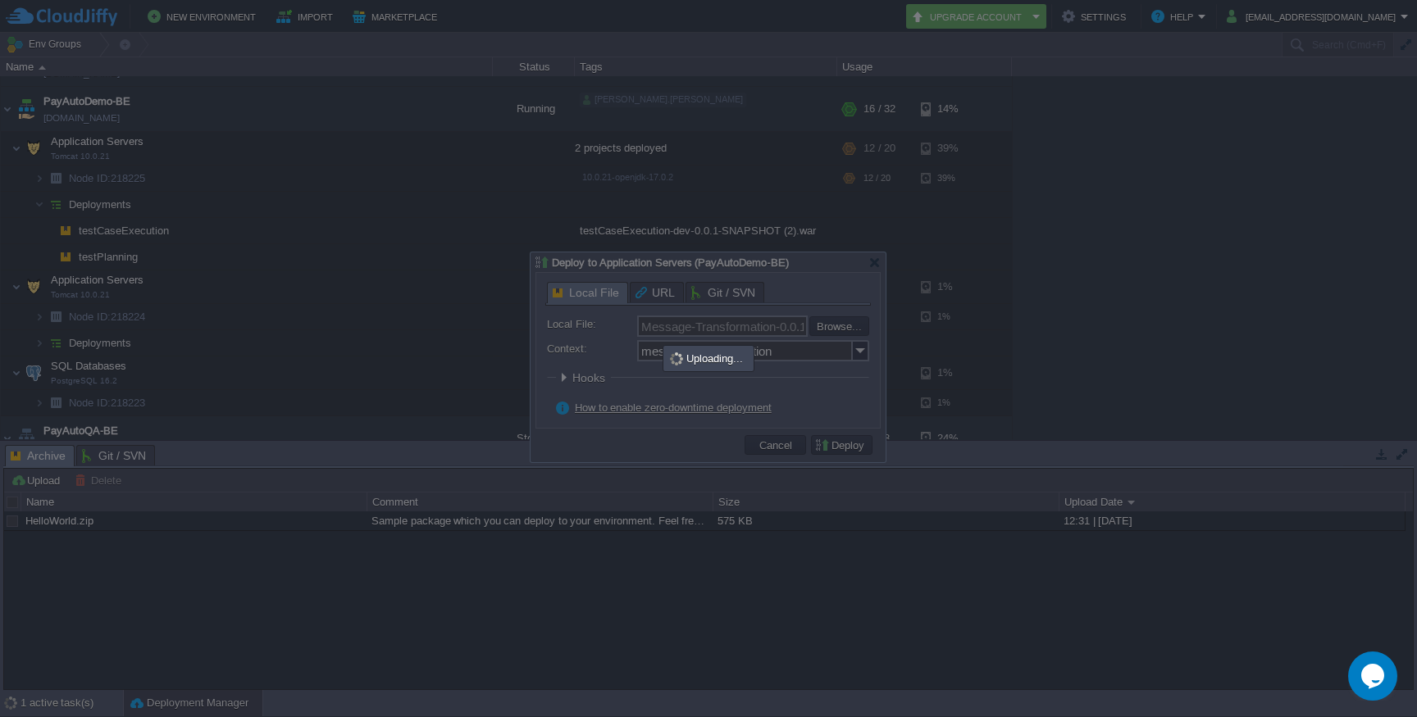
scroll to position [0, 0]
